Goal: Information Seeking & Learning: Learn about a topic

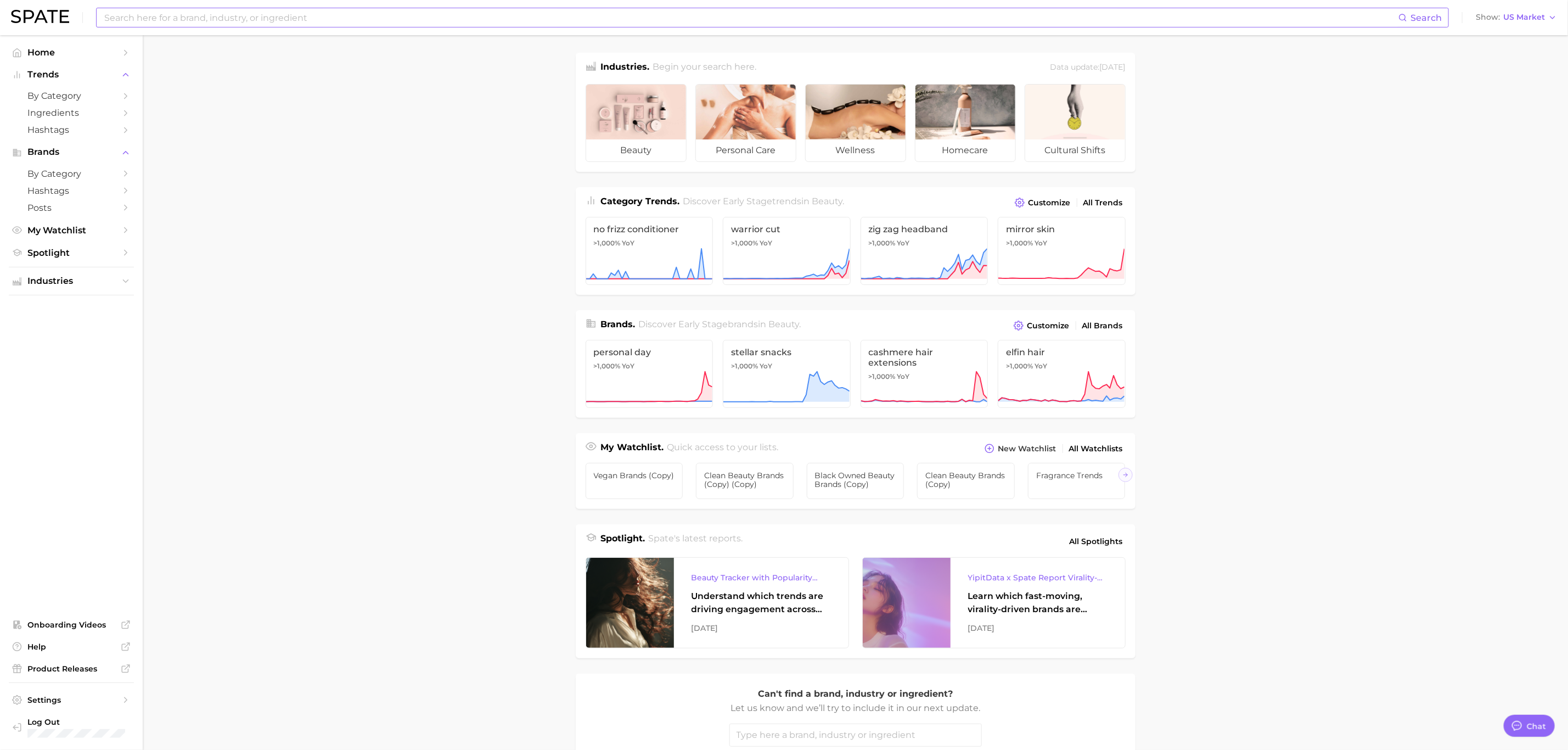
click at [404, 9] on input at bounding box center [751, 17] width 1296 height 18
click at [86, 105] on link "Ingredients" at bounding box center [71, 112] width 125 height 17
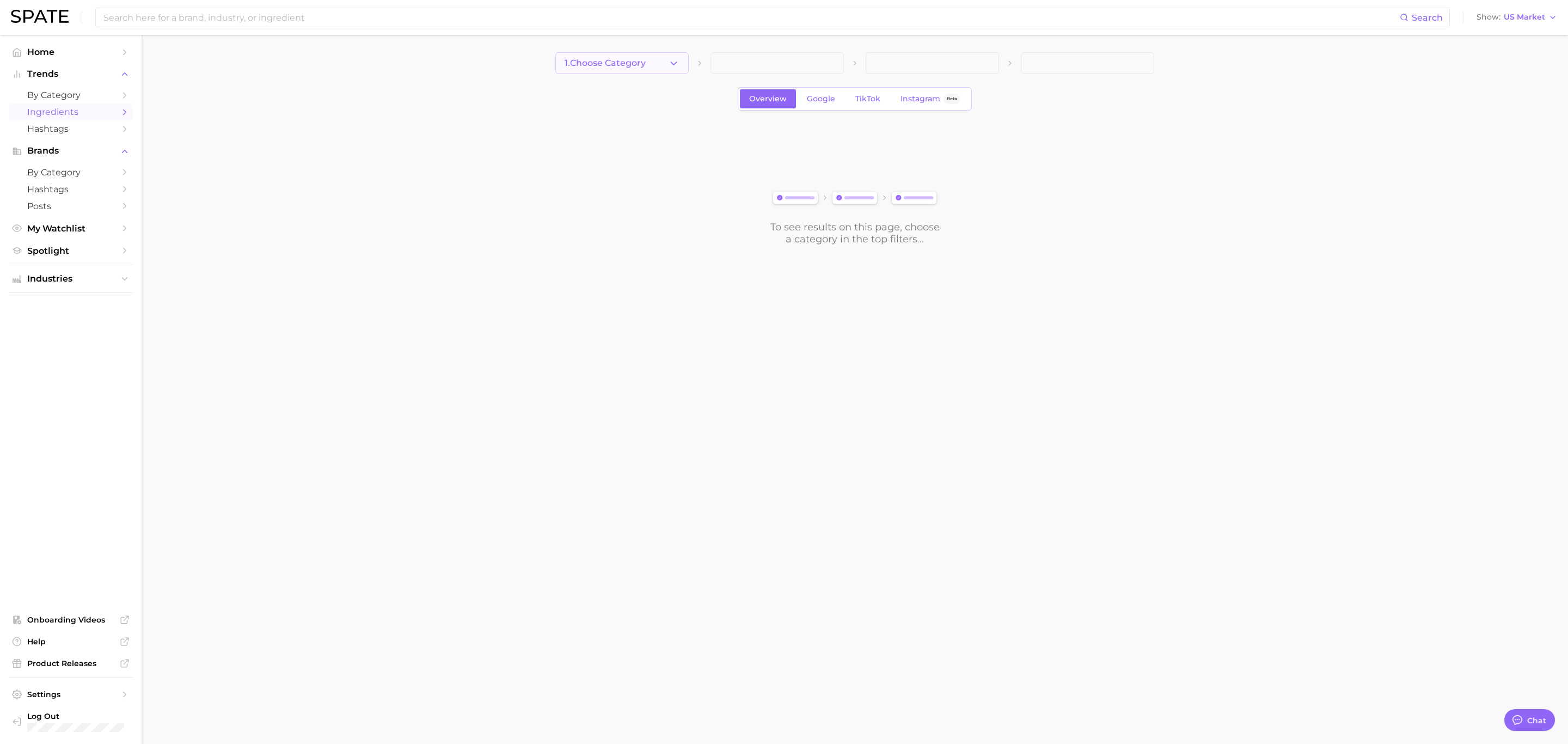
click at [664, 66] on button "1. Choose Category" at bounding box center [622, 63] width 134 height 22
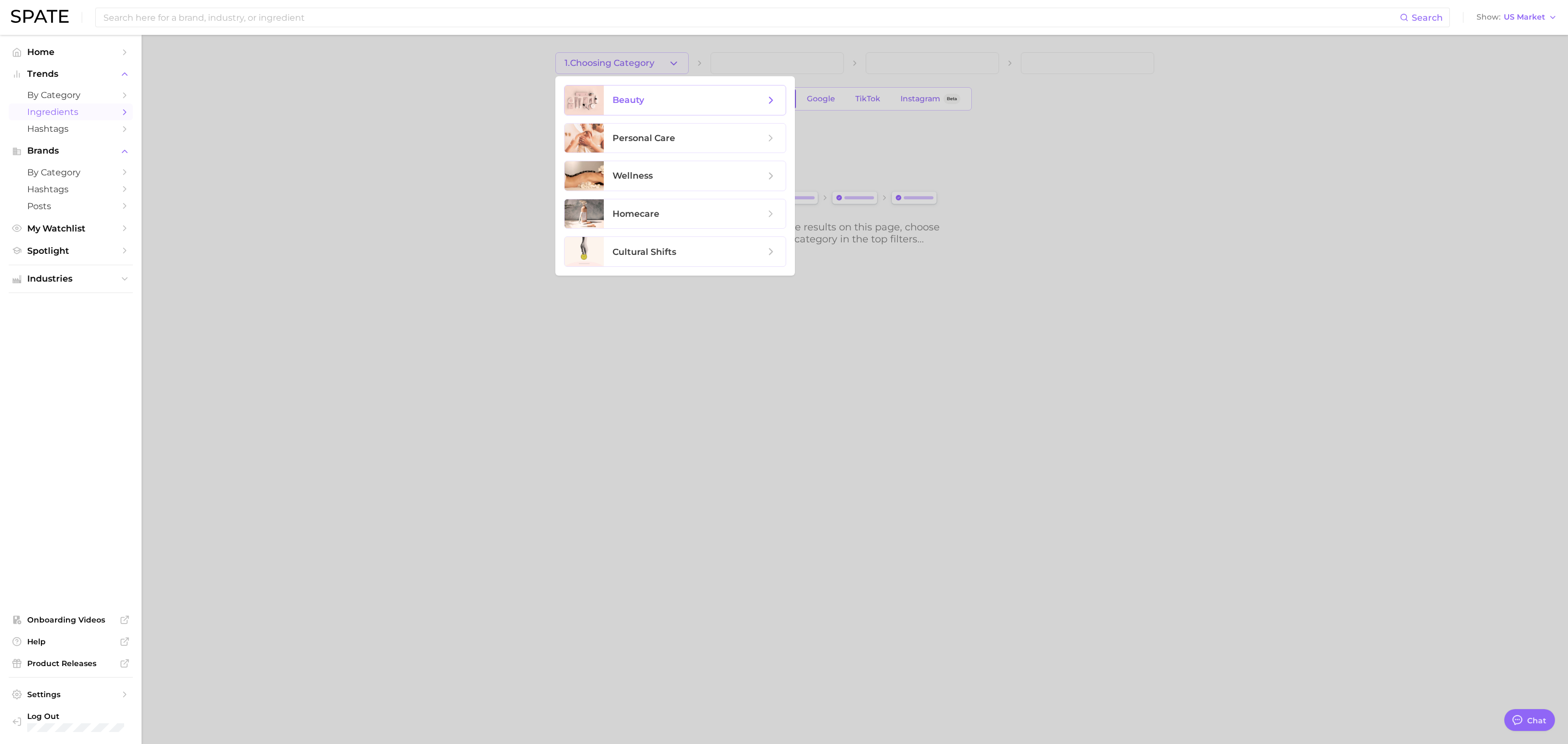
click at [687, 105] on span "beauty" at bounding box center [688, 100] width 152 height 12
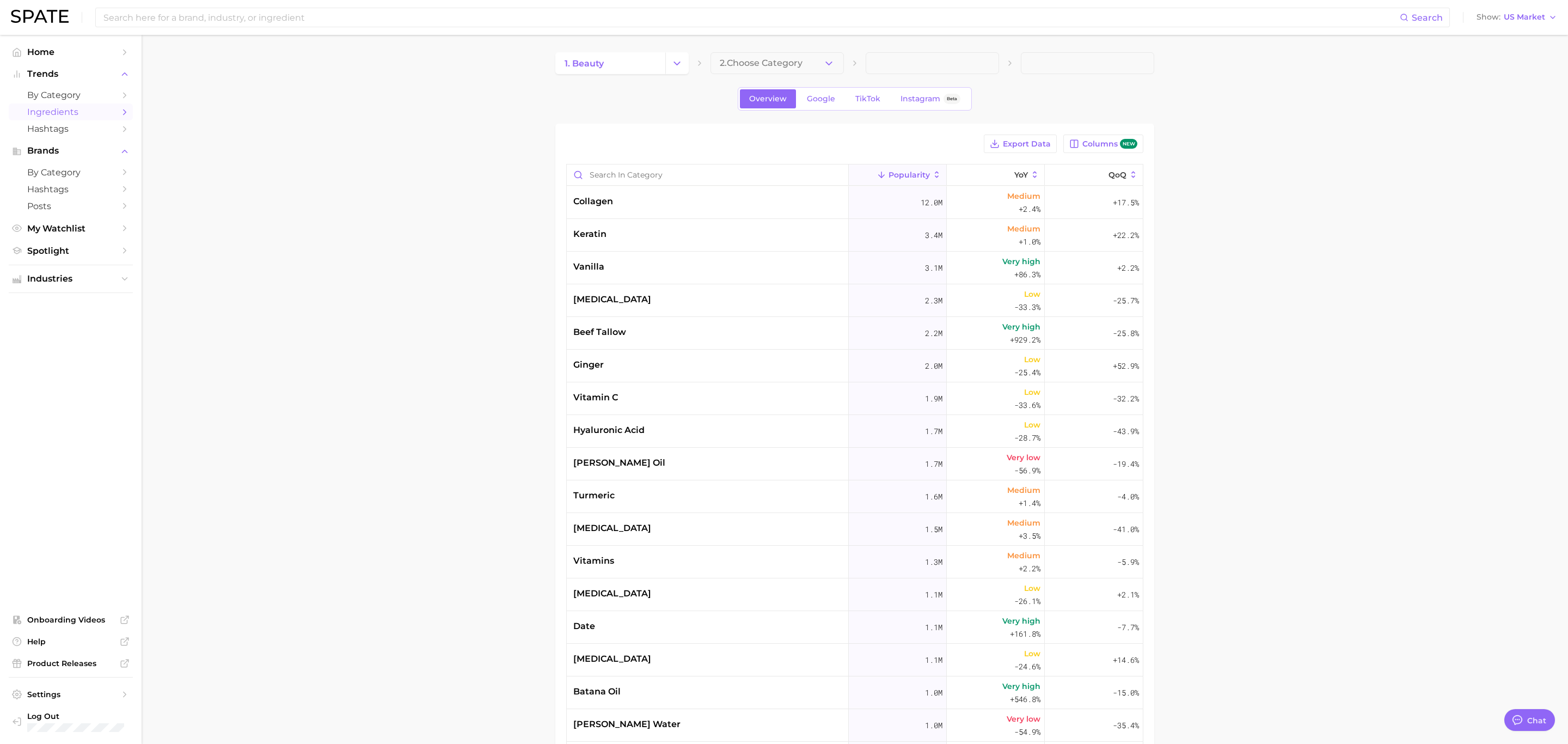
type textarea "x"
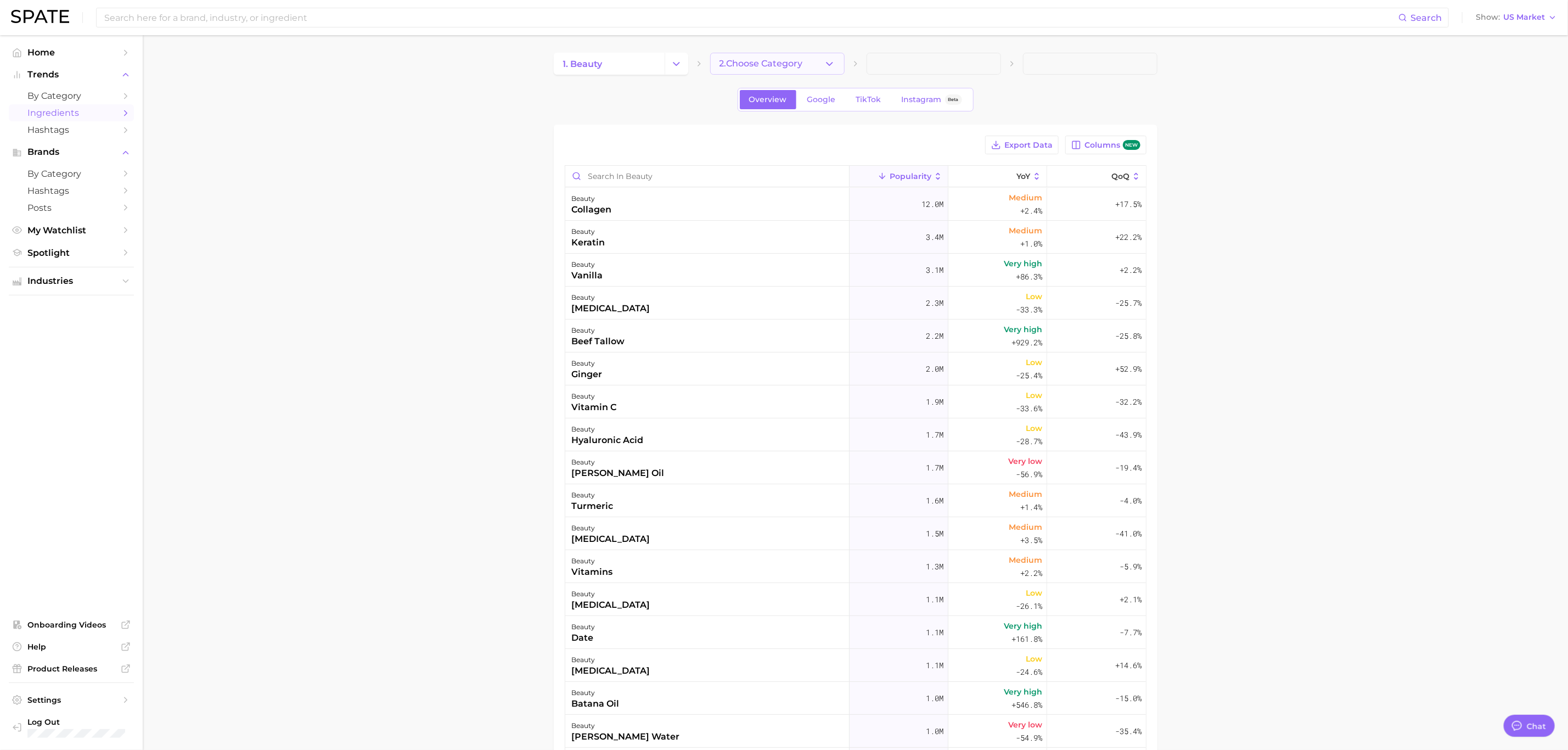
click at [771, 60] on span "2. Choose Category" at bounding box center [761, 63] width 83 height 10
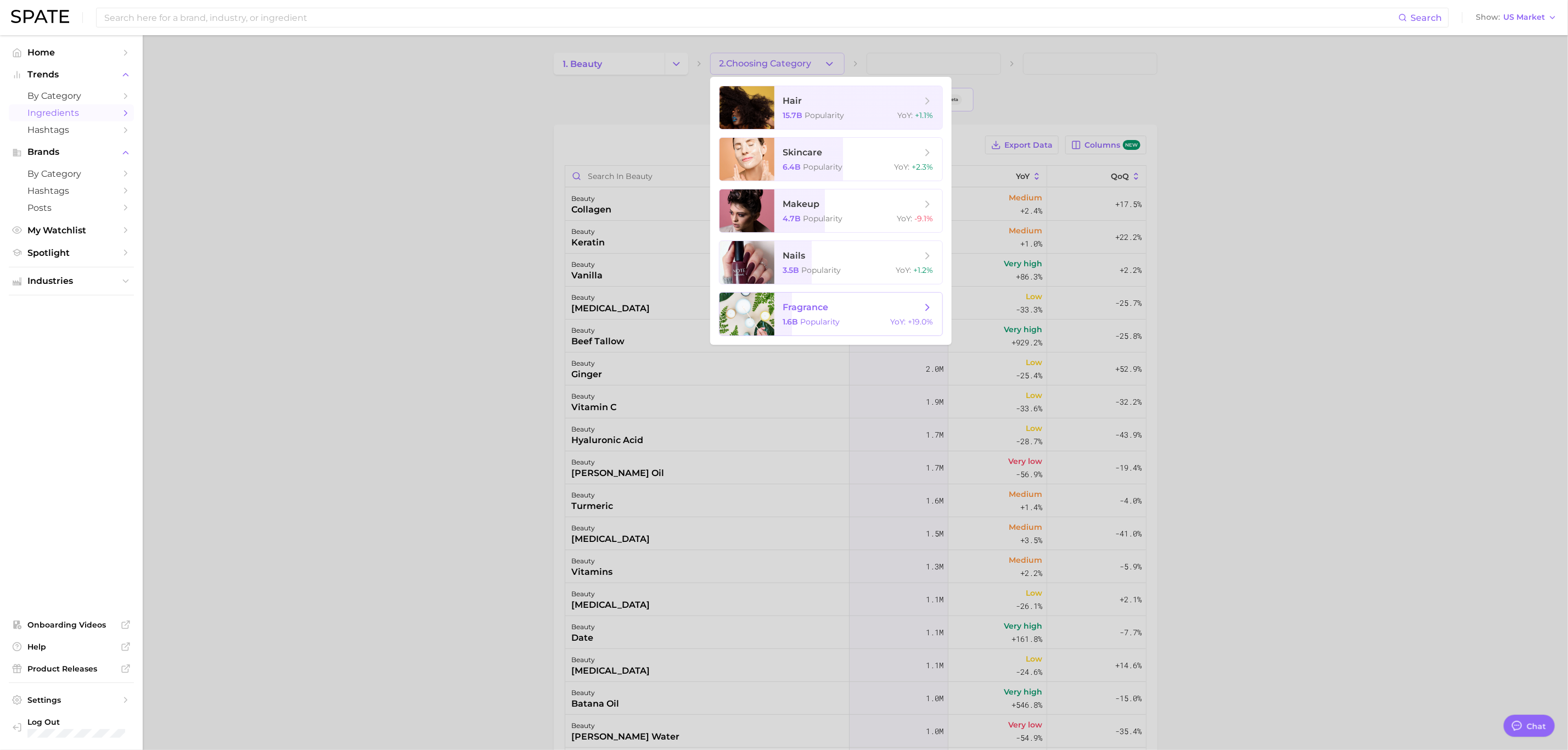
click at [847, 315] on span "fragrance 1.6b Popularity YoY : +19.0%" at bounding box center [858, 314] width 168 height 43
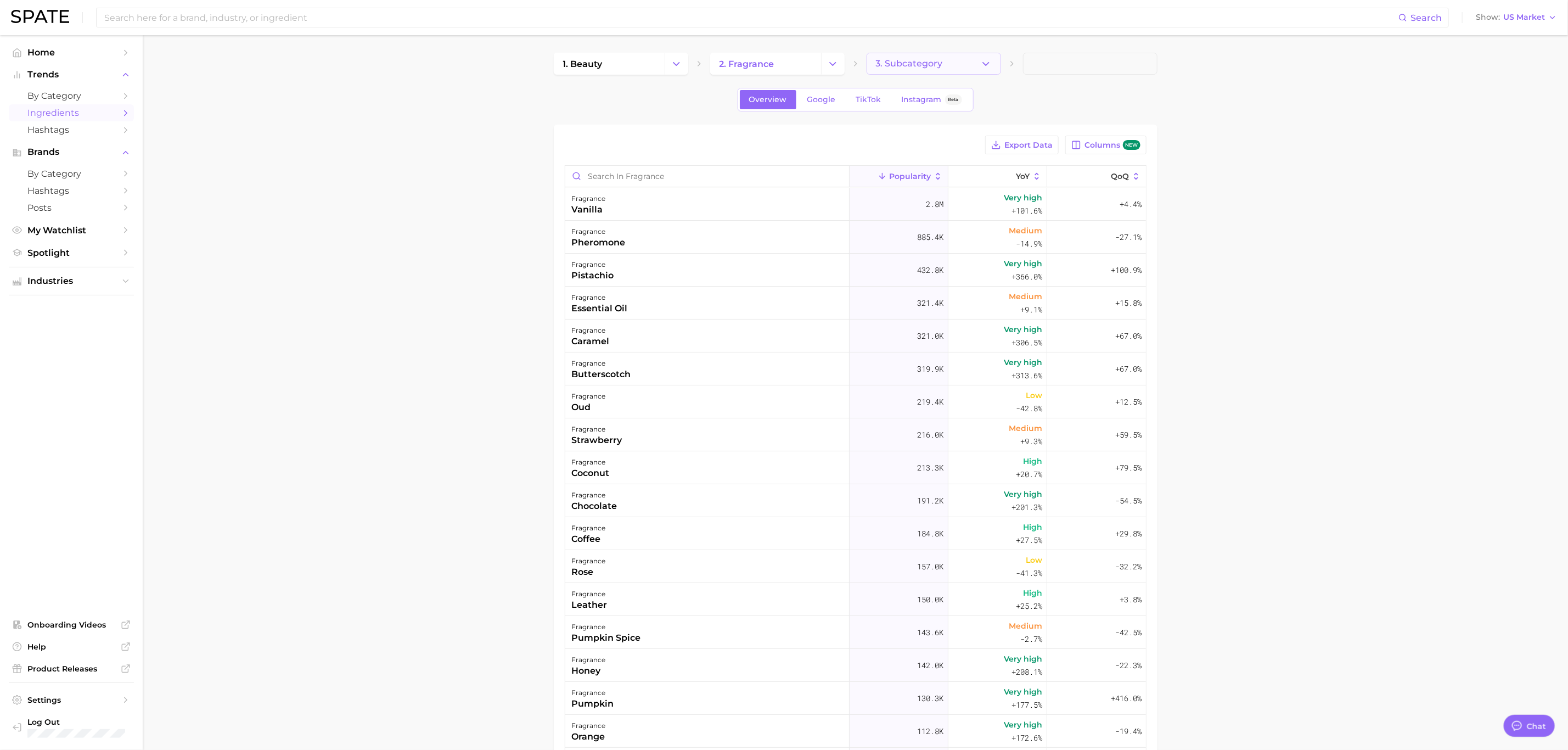
click at [973, 63] on button "3. Subcategory" at bounding box center [934, 63] width 135 height 22
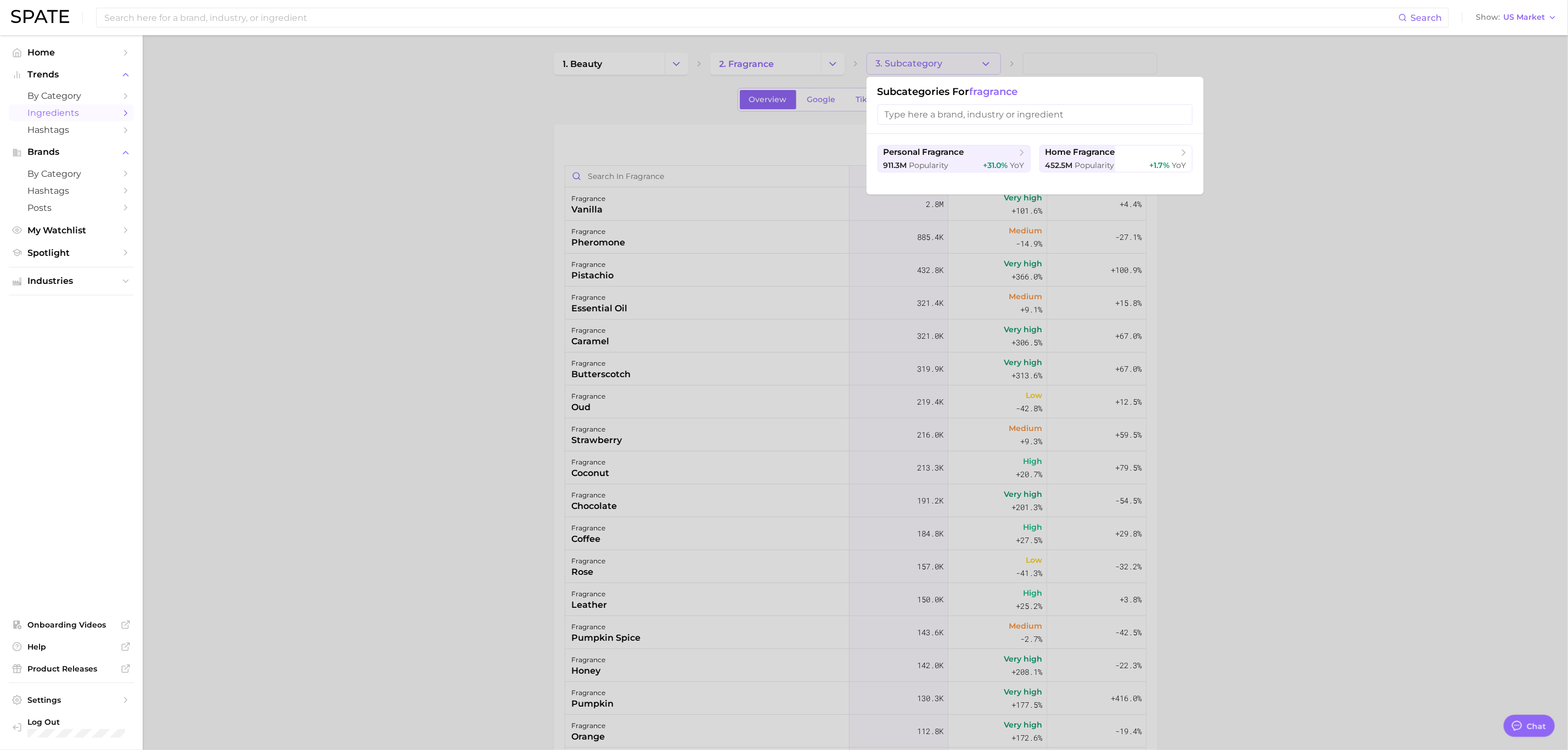
click at [1260, 193] on div at bounding box center [784, 375] width 1568 height 750
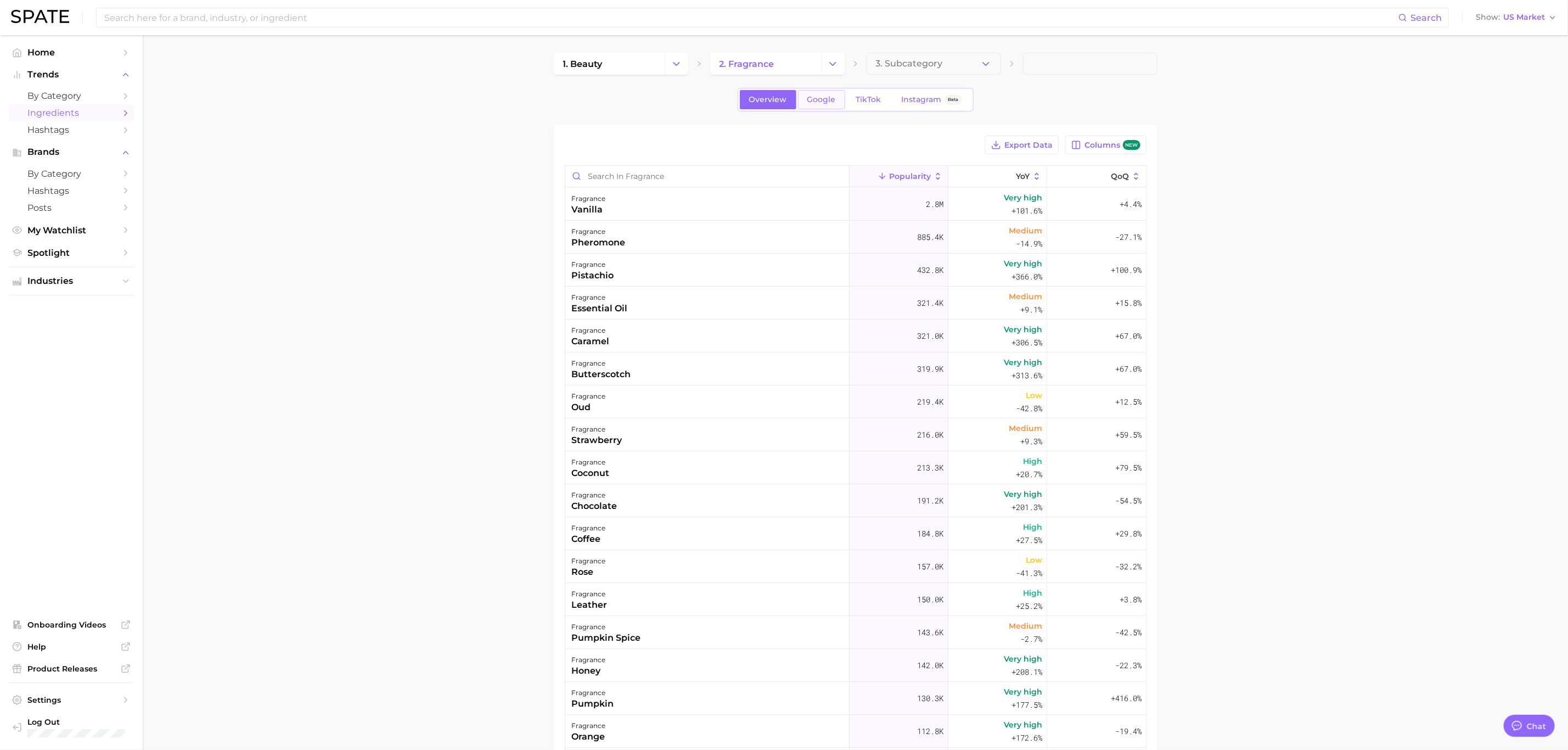
click at [844, 103] on link "Google" at bounding box center [822, 100] width 47 height 19
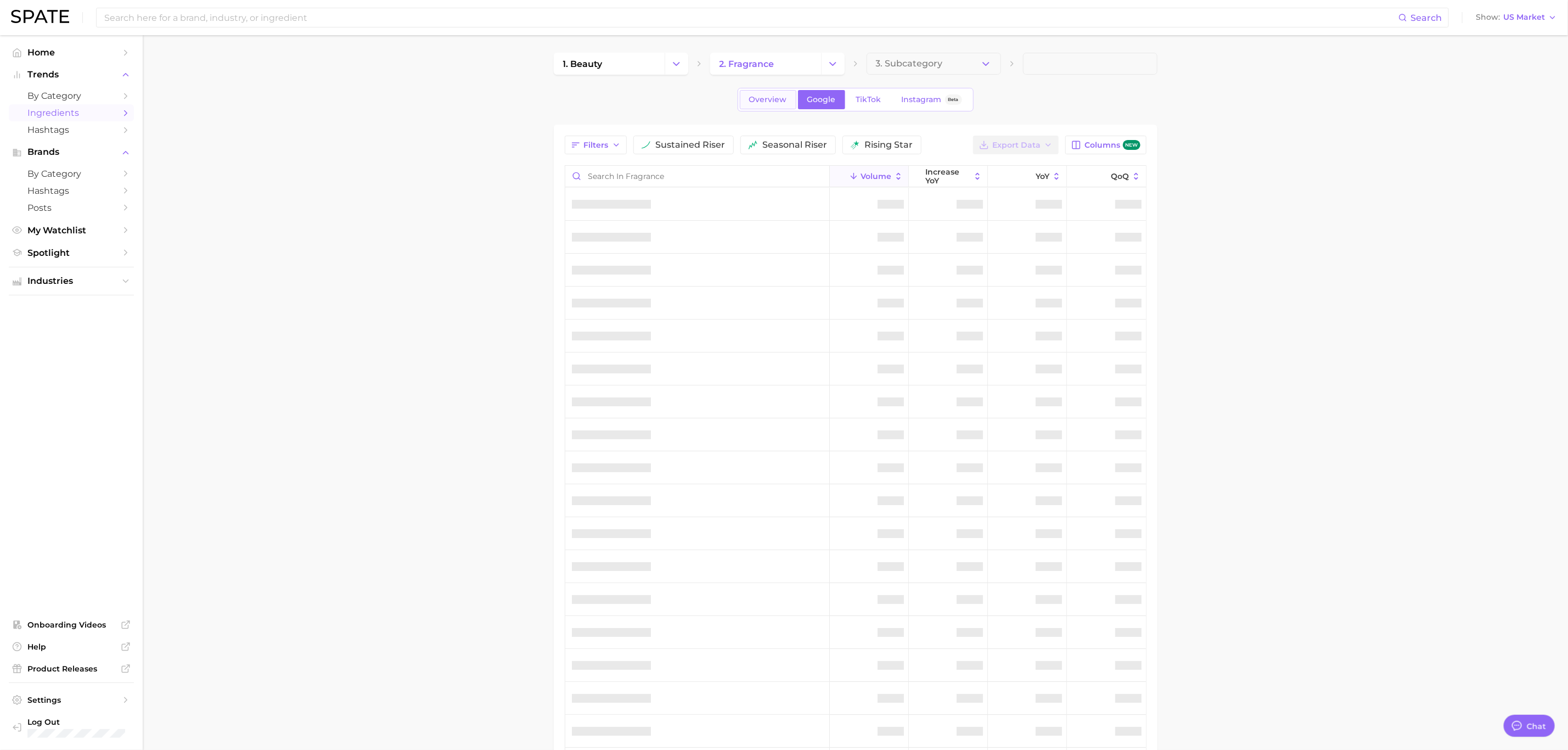
click at [778, 104] on span "Overview" at bounding box center [767, 99] width 38 height 10
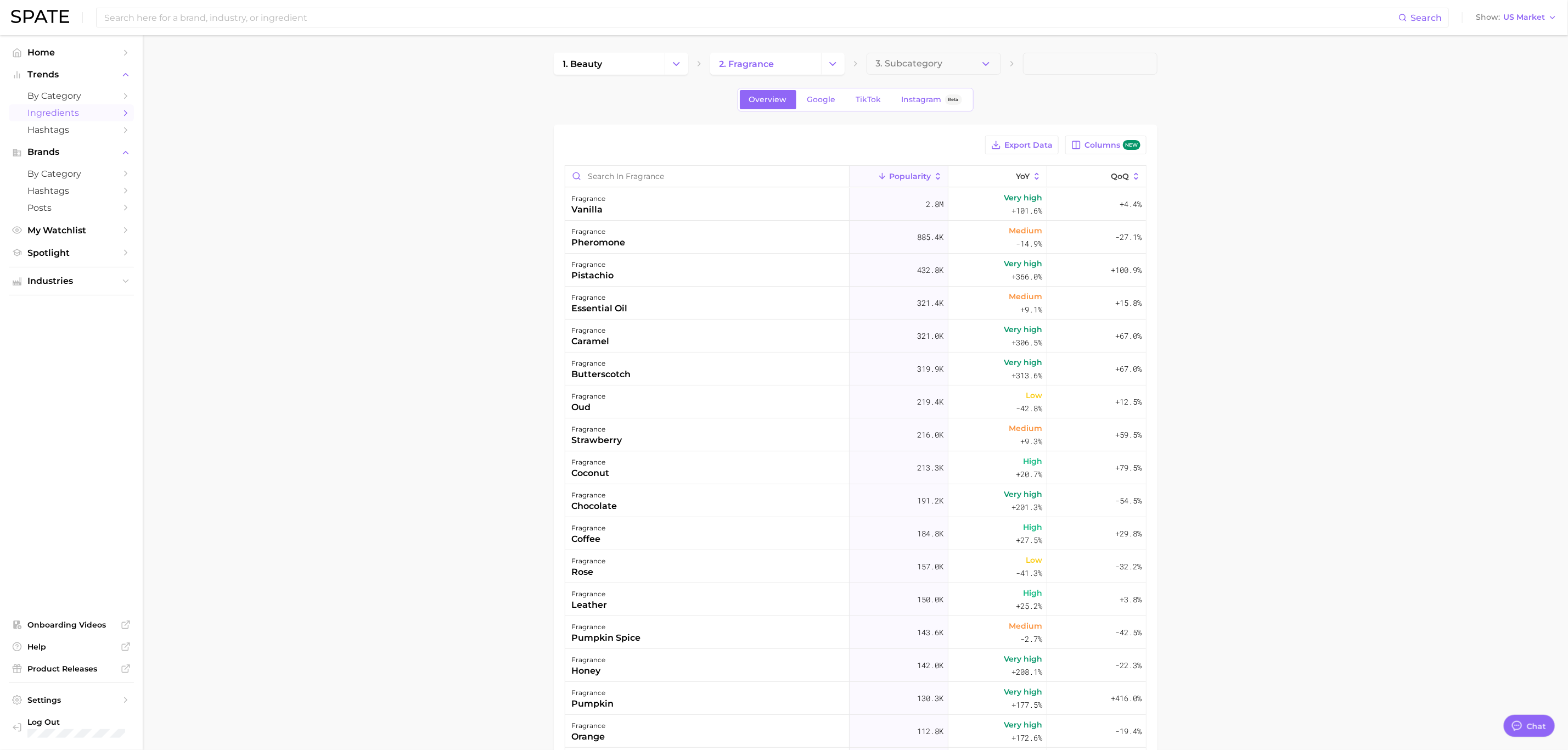
click at [909, 175] on span "Popularity" at bounding box center [910, 176] width 42 height 9
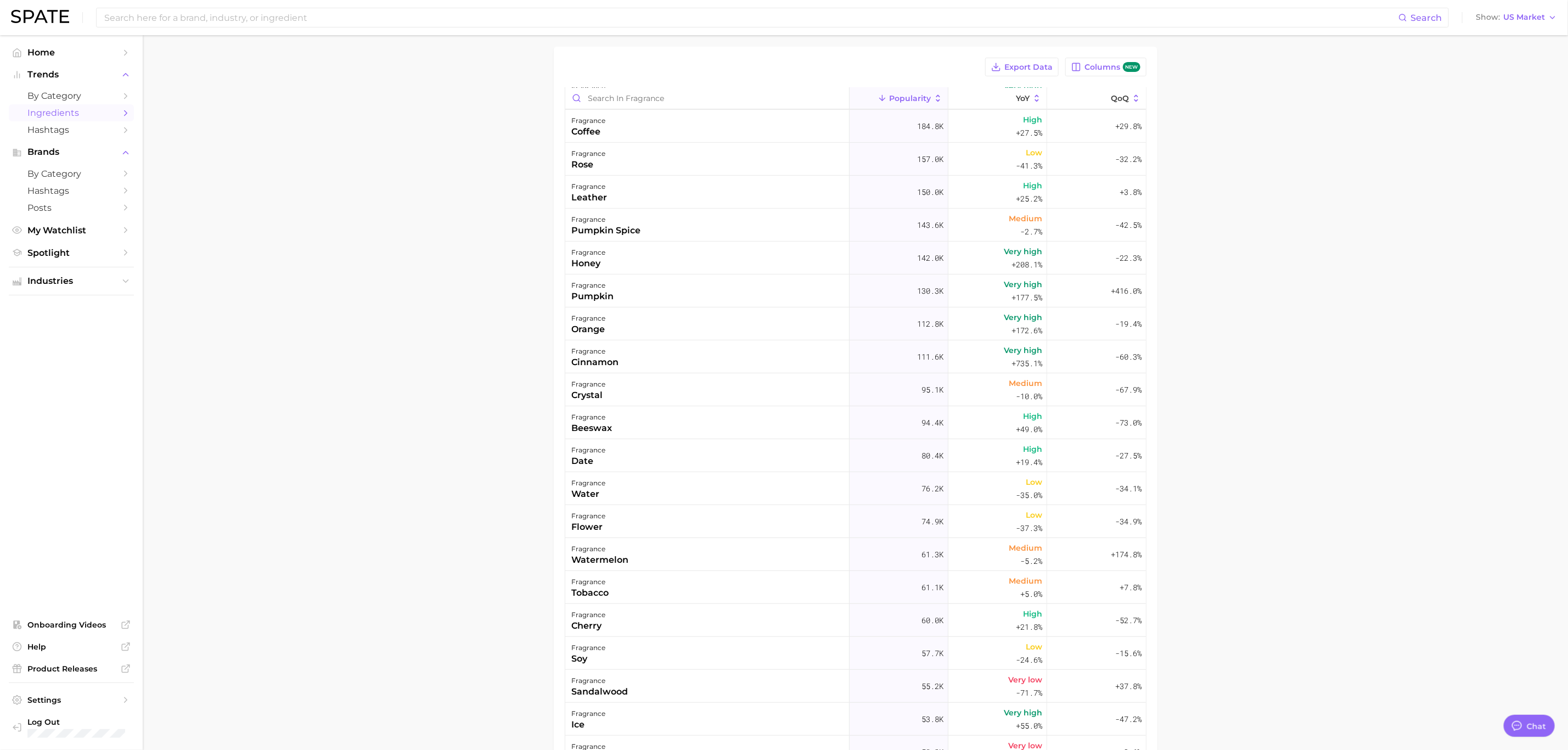
scroll to position [110, 0]
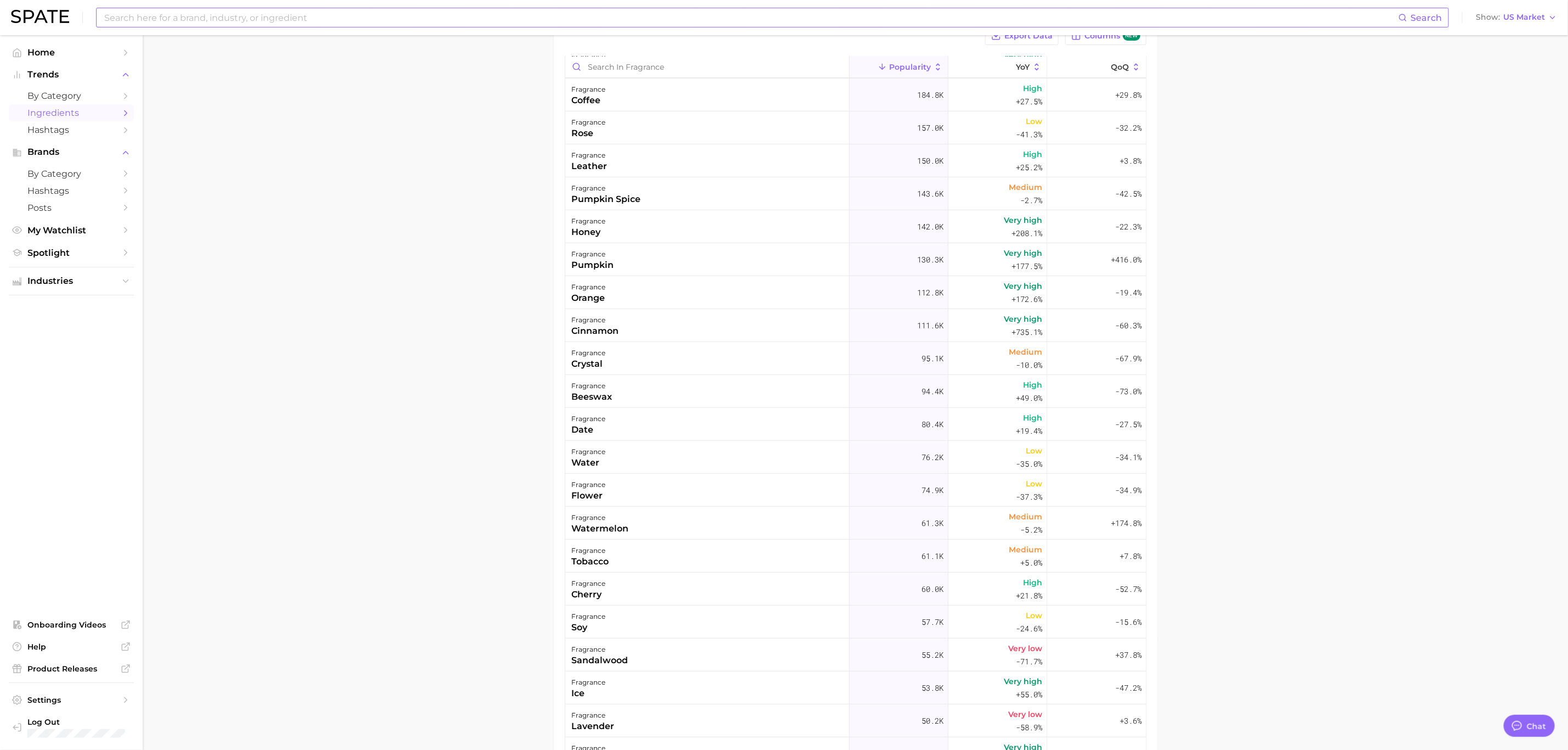
click at [157, 17] on input at bounding box center [751, 17] width 1296 height 18
type input "Holiday ingredients"
click at [829, 44] on button "Suggest" at bounding box center [835, 45] width 63 height 18
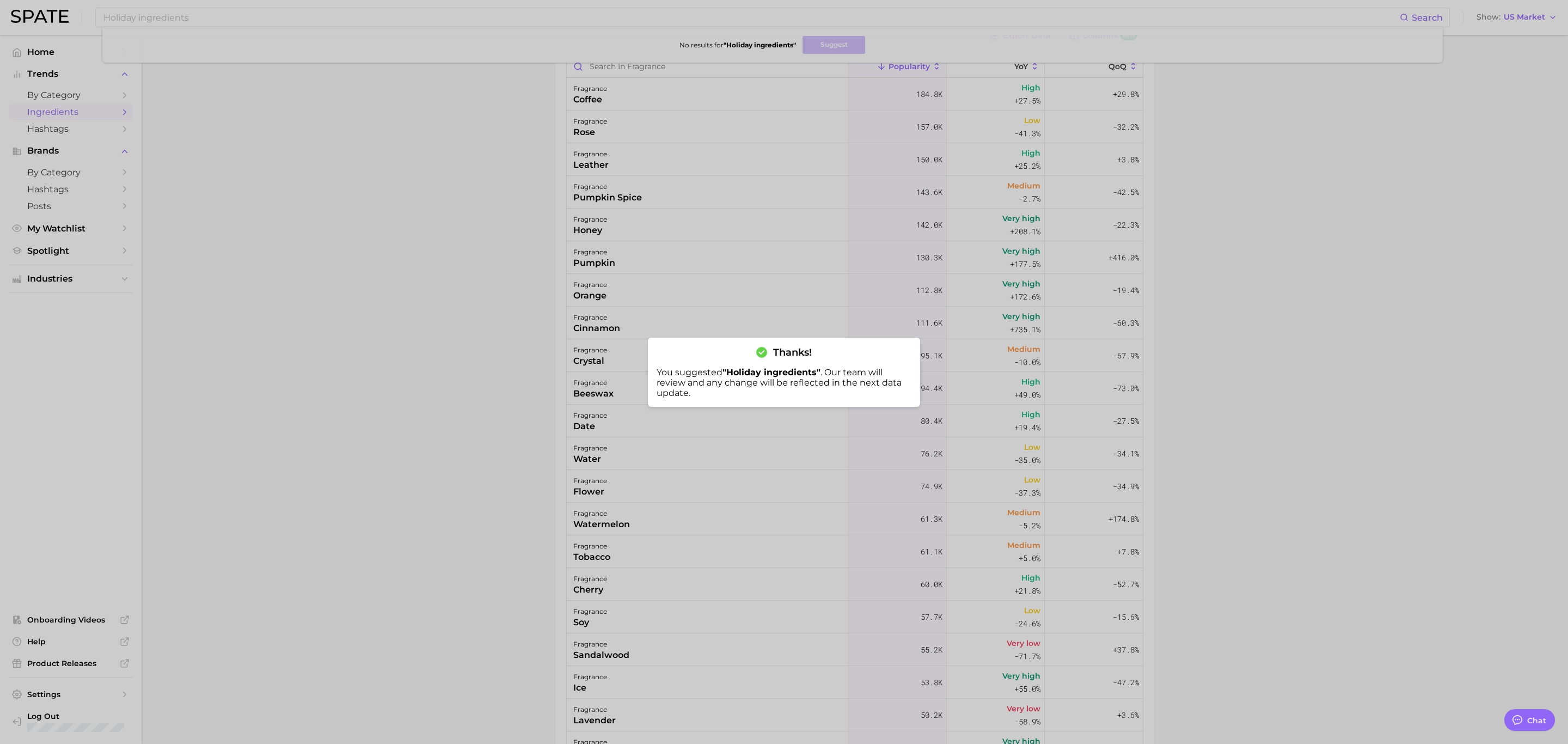
click at [302, 267] on div at bounding box center [784, 372] width 1568 height 744
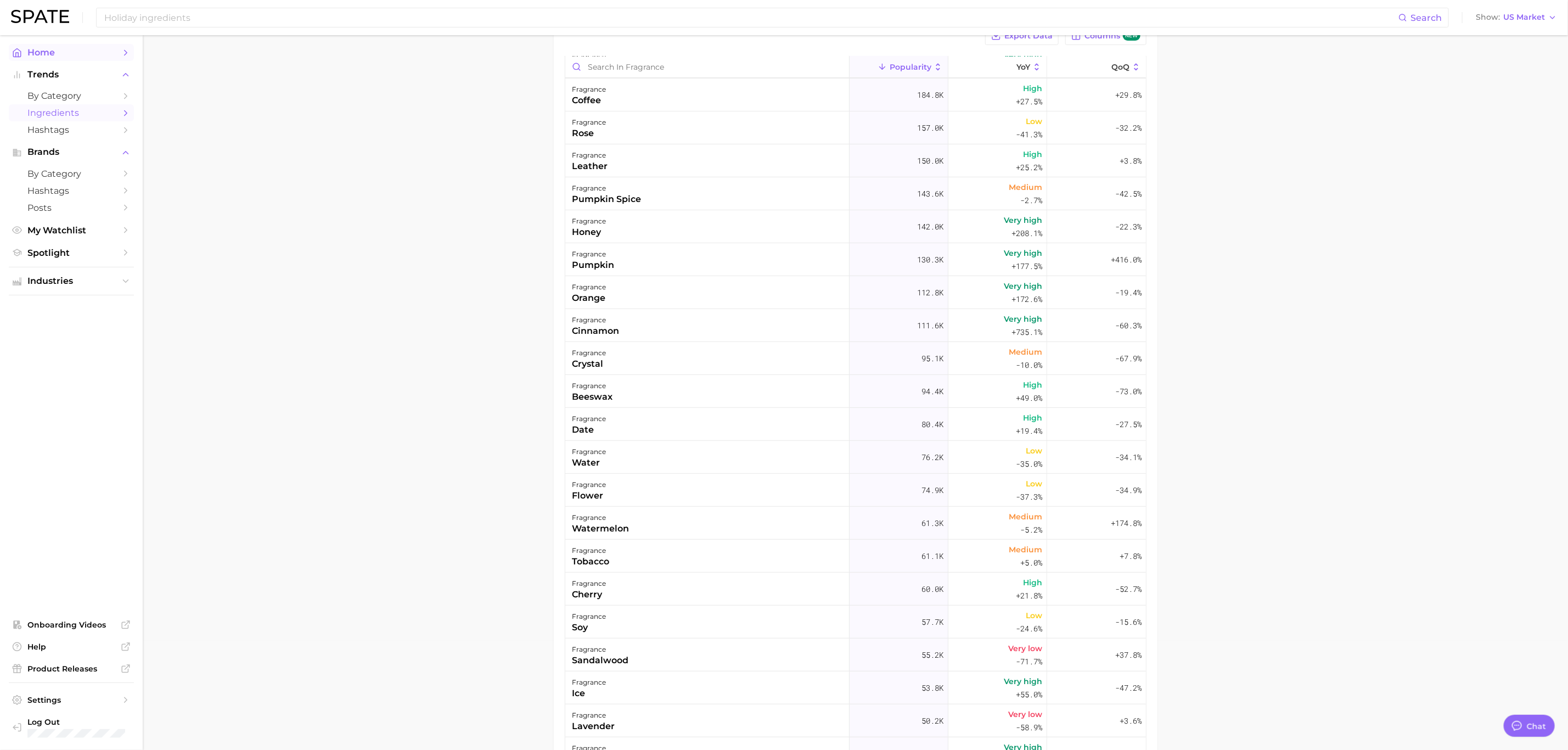
click at [67, 50] on span "Home" at bounding box center [71, 53] width 88 height 11
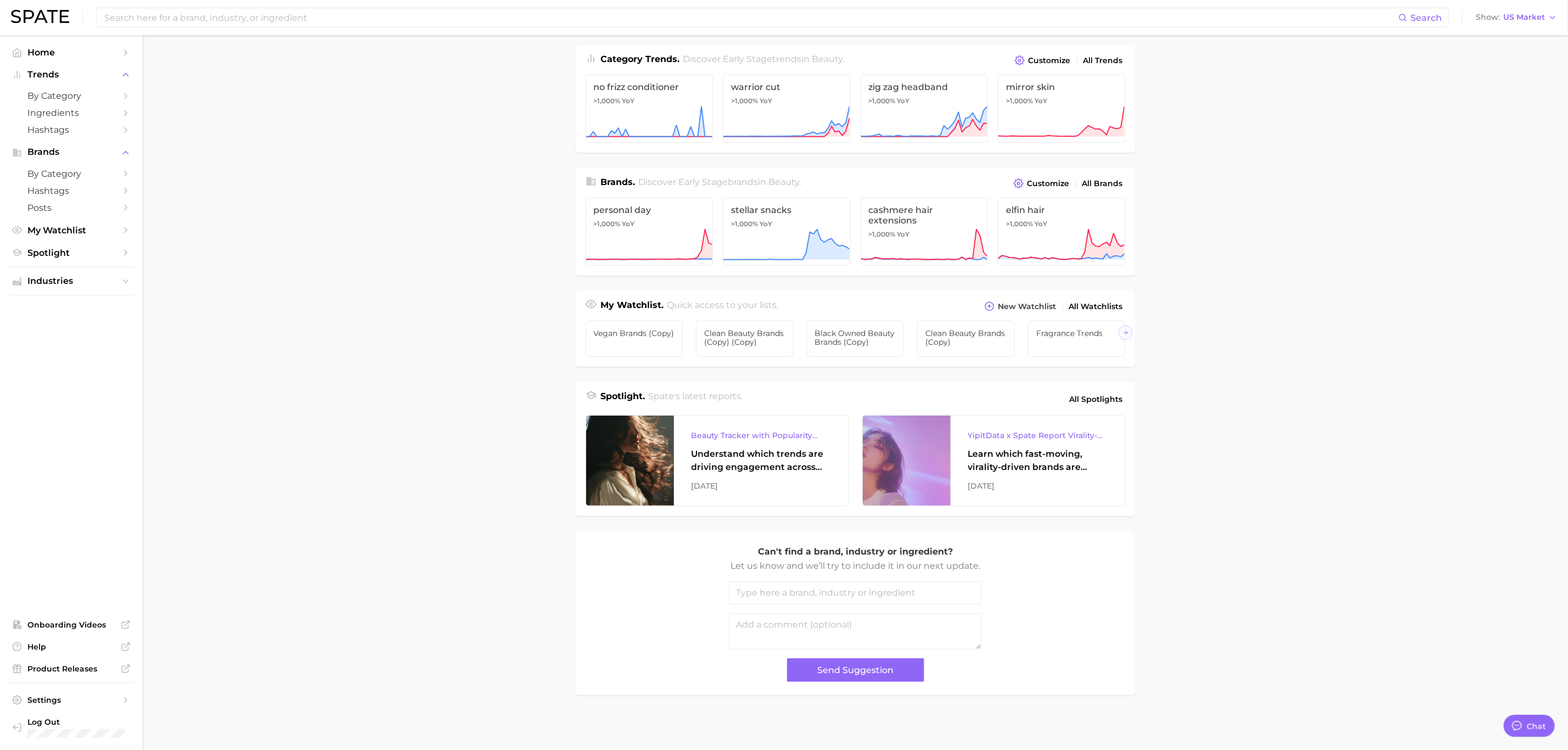
scroll to position [158, 0]
click at [1107, 400] on span "All Spotlights" at bounding box center [1096, 399] width 53 height 13
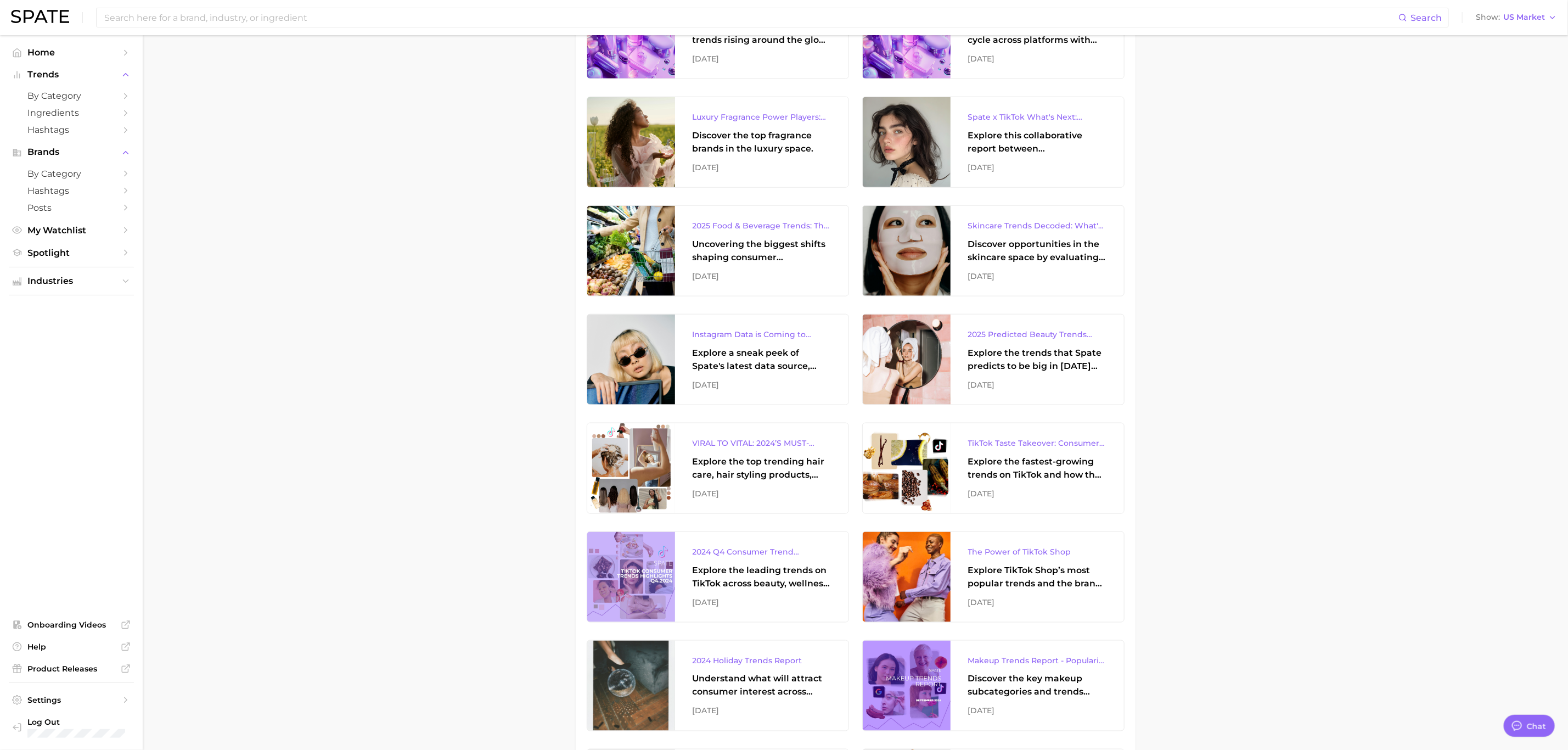
scroll to position [1098, 0]
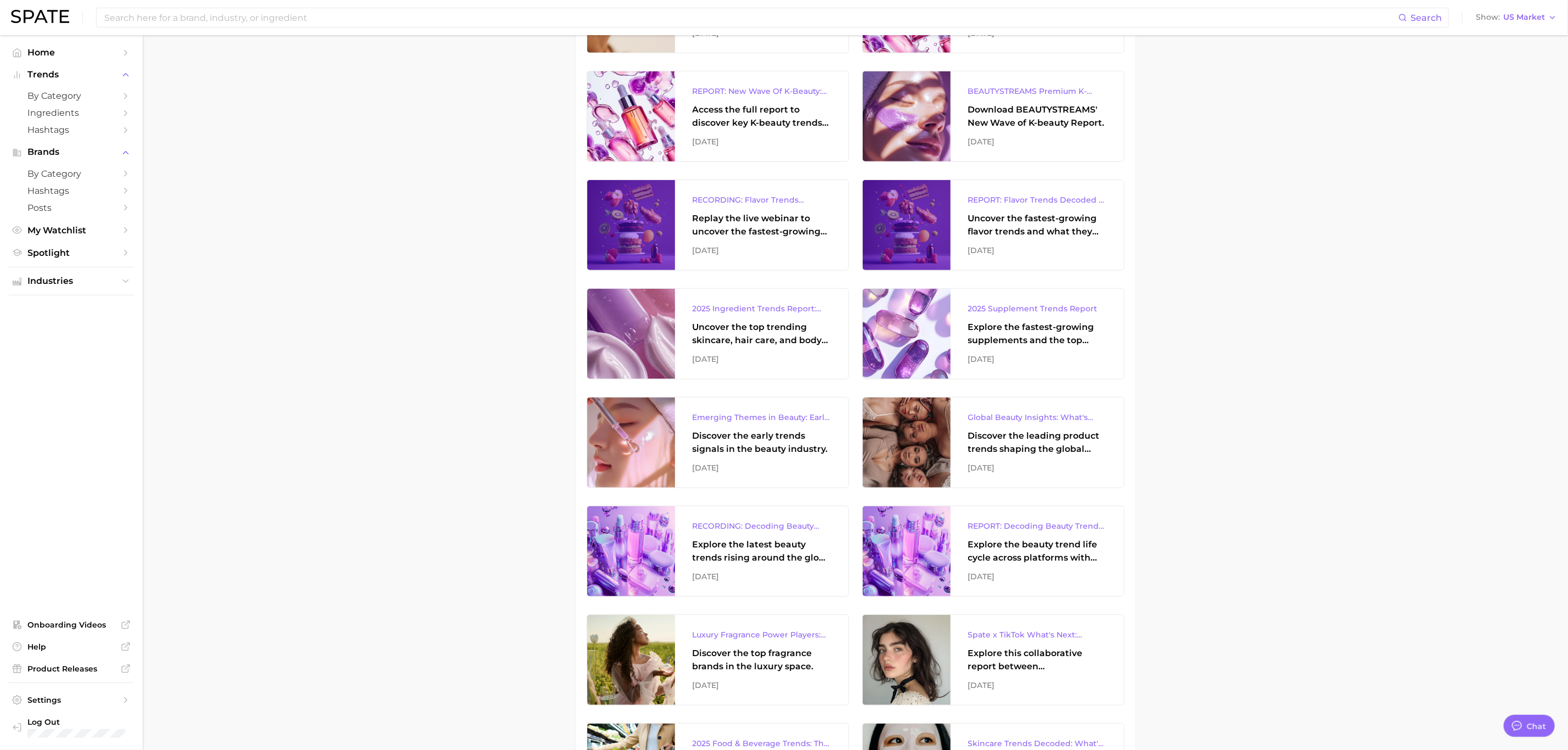
scroll to position [0, 0]
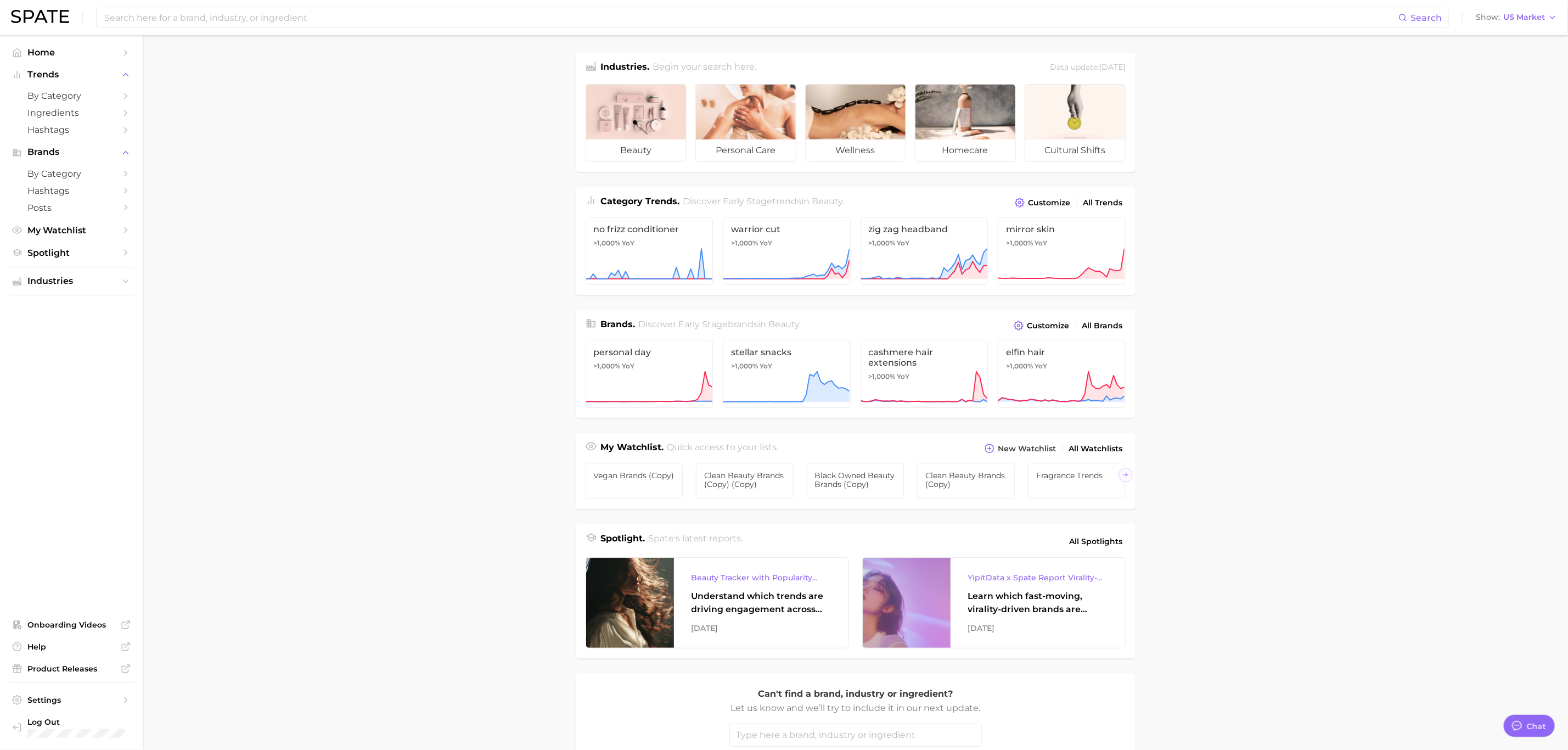
scroll to position [158, 0]
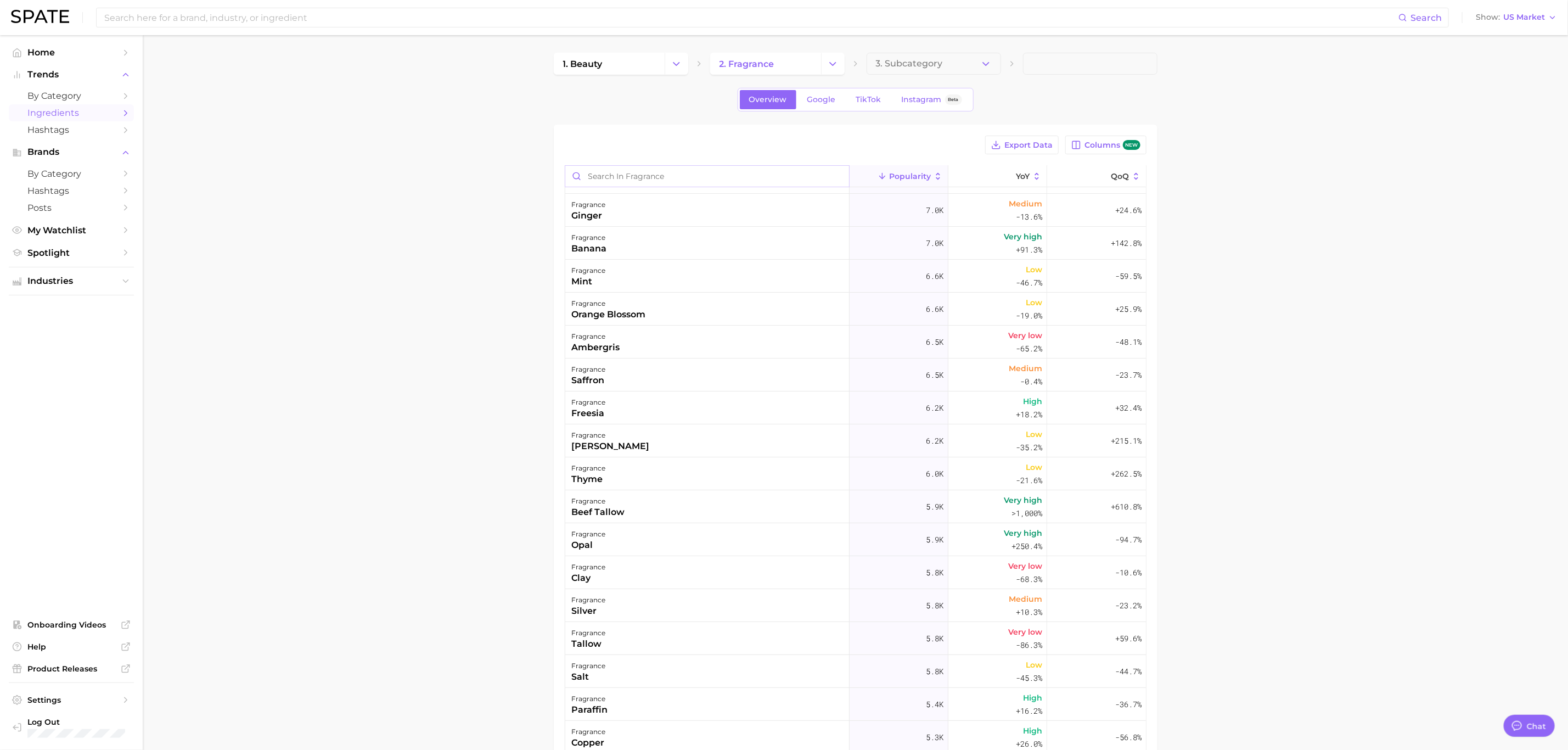
scroll to position [2526, 0]
click at [688, 179] on input "Search in fragrance" at bounding box center [707, 176] width 284 height 21
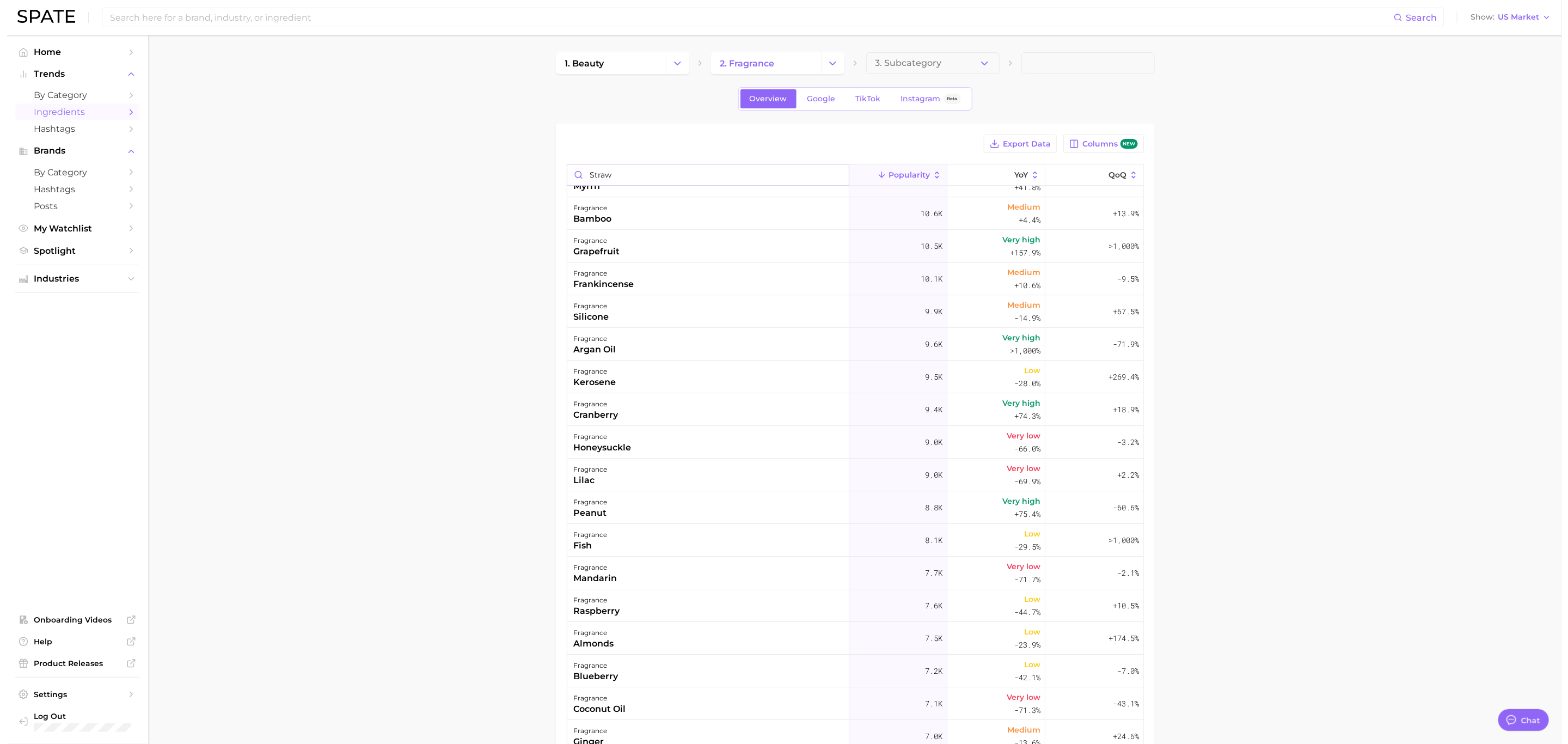
scroll to position [0, 0]
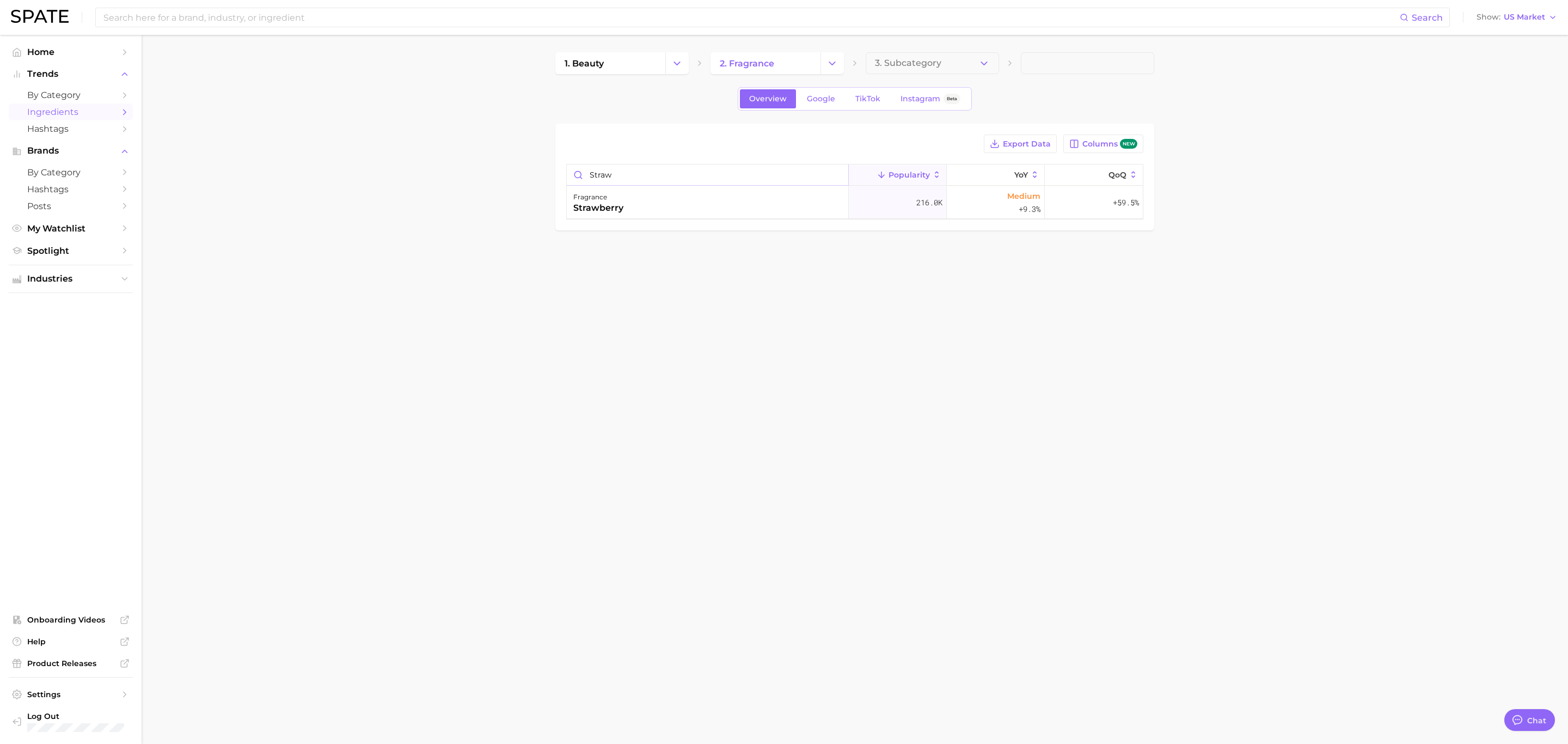
click at [599, 178] on input "straw" at bounding box center [707, 175] width 281 height 21
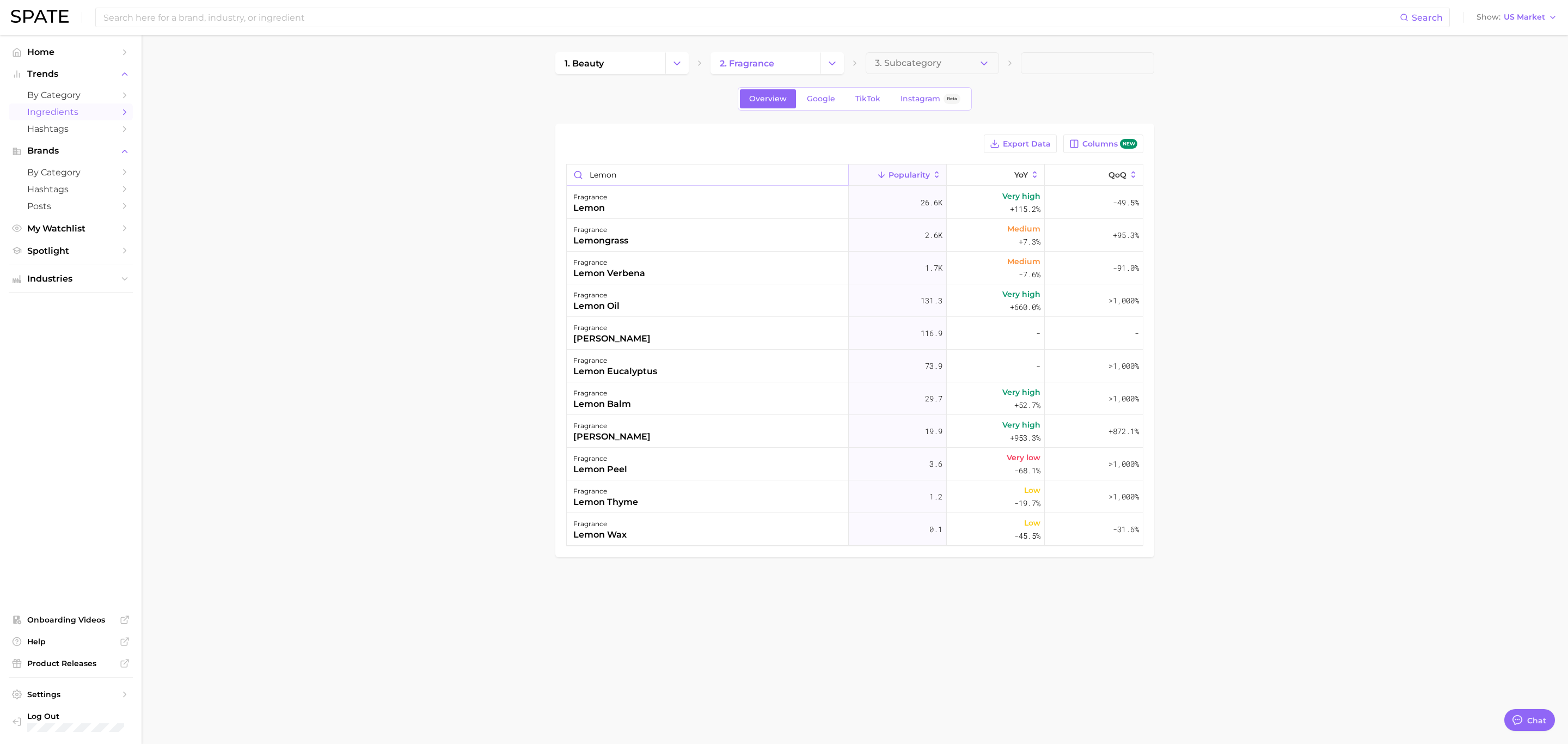
type input "Lemon"
